Goal: Go to known website: Access a specific website the user already knows

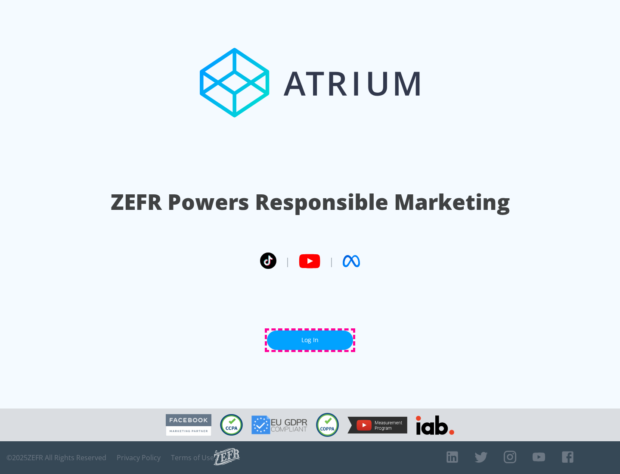
click at [310, 340] on link "Log In" at bounding box center [310, 339] width 86 height 19
